Goal: Transaction & Acquisition: Purchase product/service

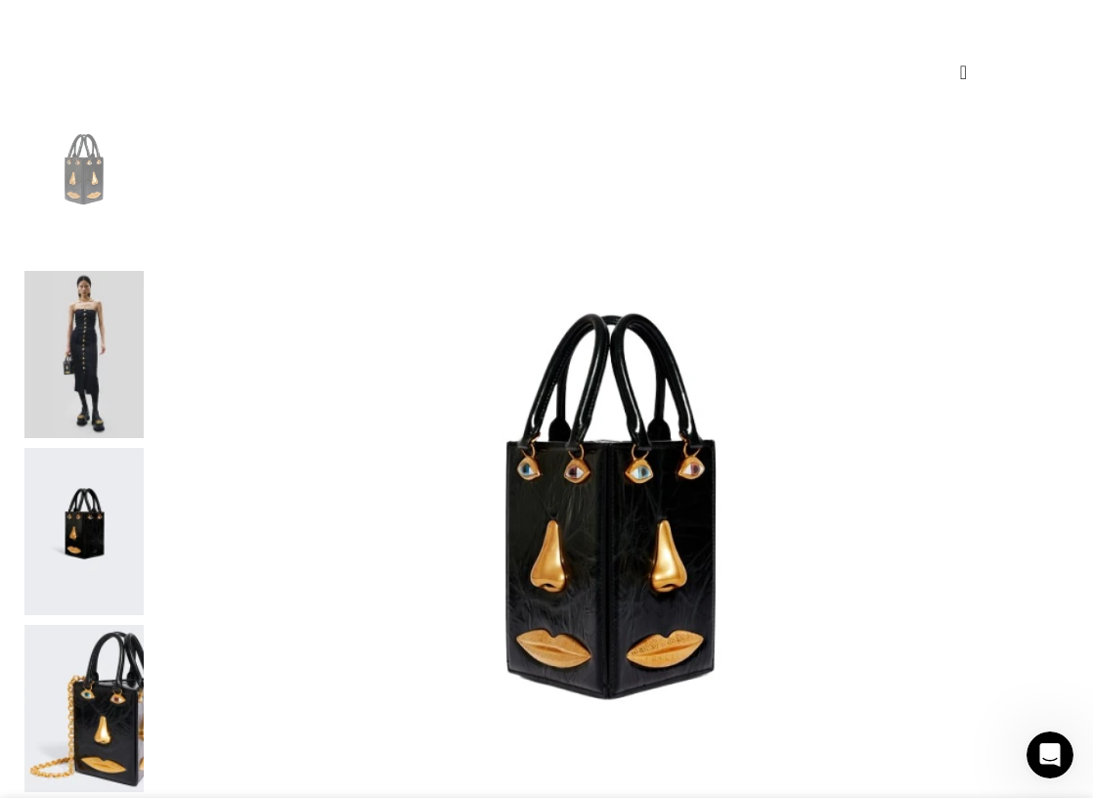
scroll to position [358, 0]
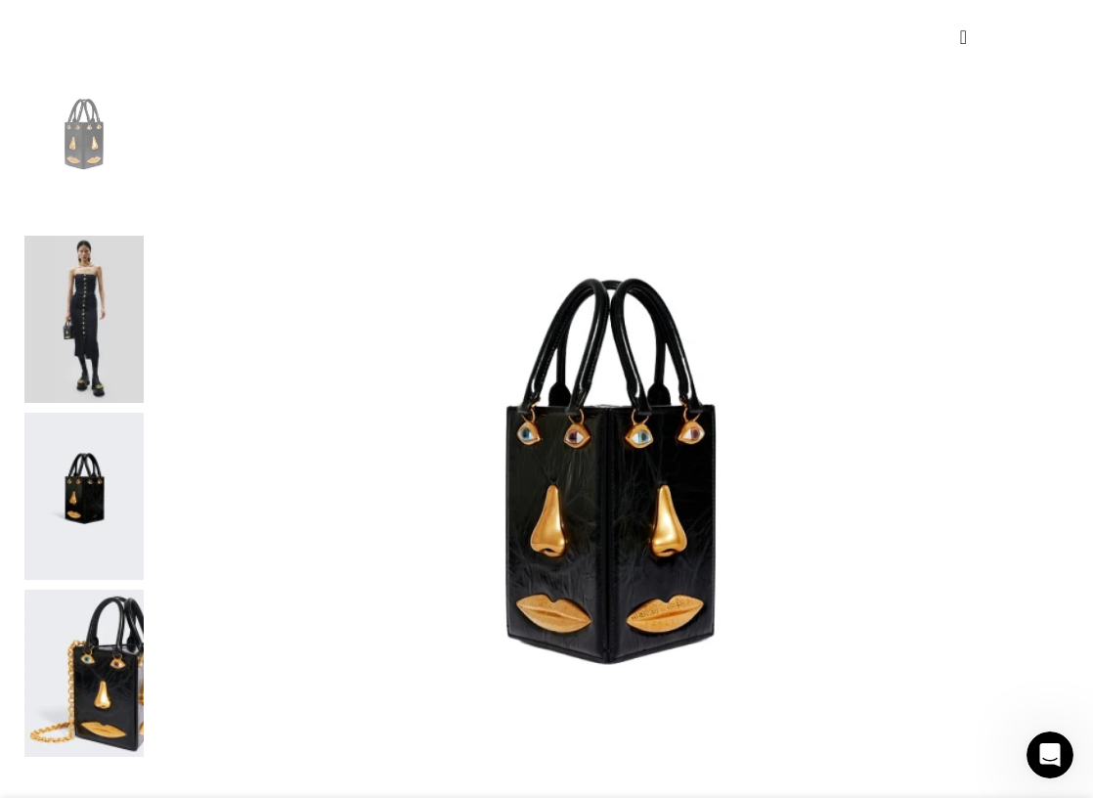
click at [306, 318] on img at bounding box center [610, 516] width 915 height 915
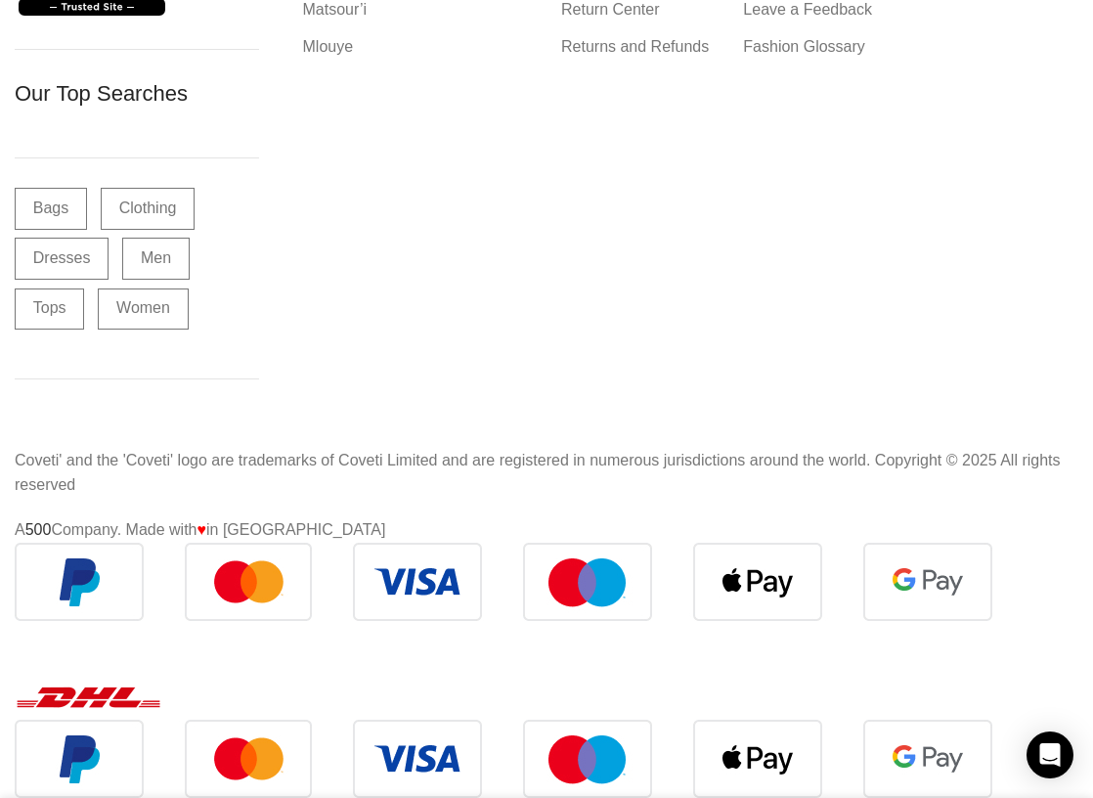
scroll to position [6943, 0]
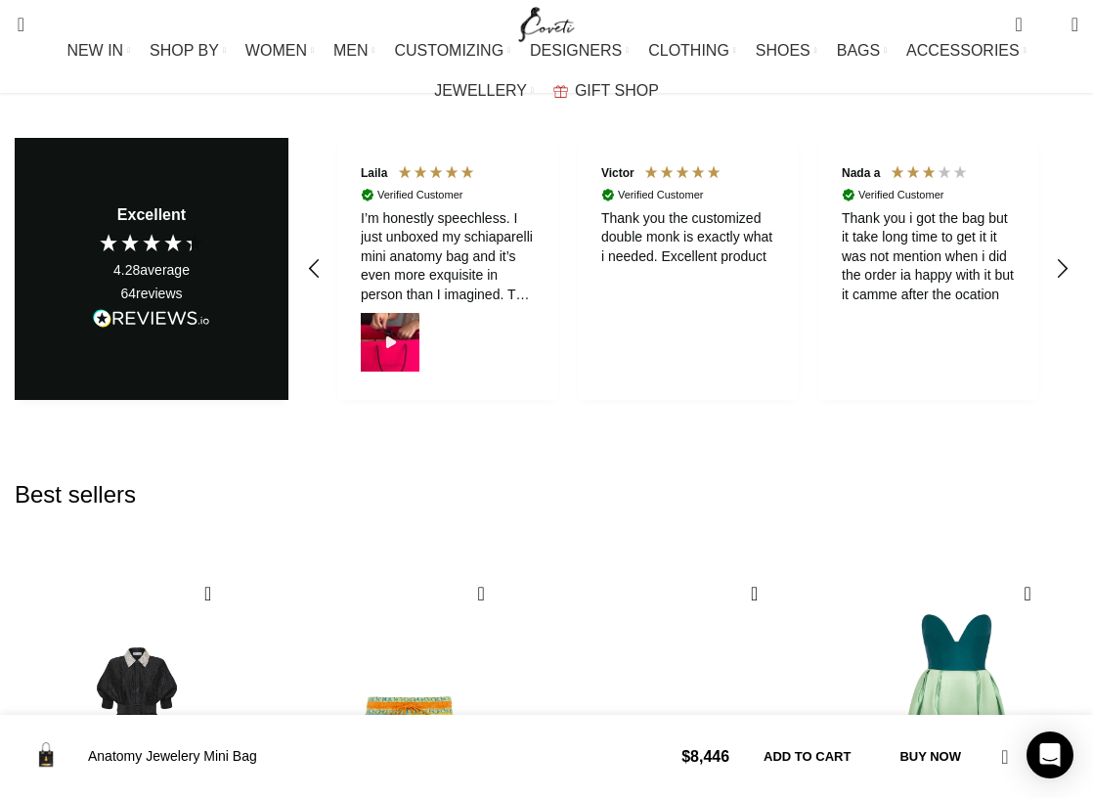
scroll to position [3100, 0]
